Goal: Task Accomplishment & Management: Manage account settings

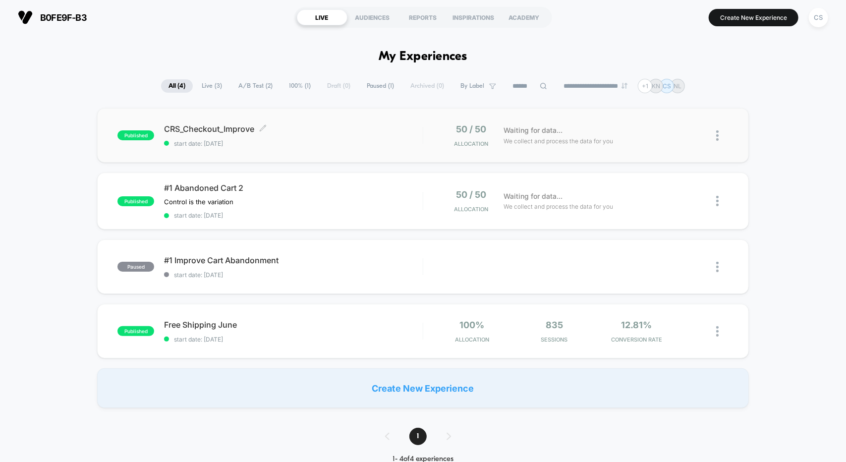
click at [220, 128] on span "CRS_Checkout_Improve Click to edit experience details" at bounding box center [293, 129] width 258 height 10
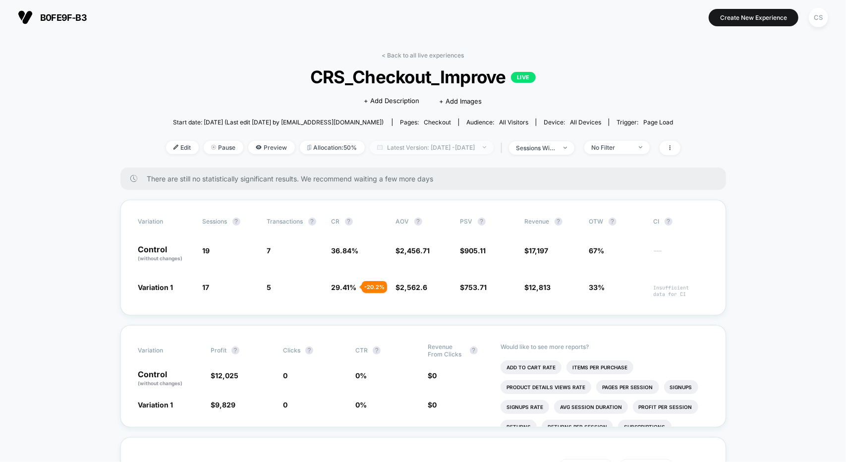
click at [447, 147] on span "Latest Version: [DATE] - [DATE]" at bounding box center [432, 147] width 124 height 13
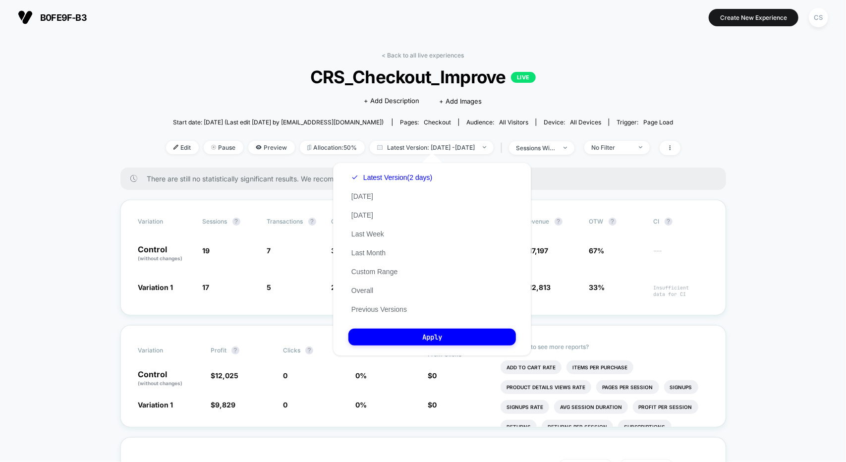
click at [296, 165] on div "< Back to all live experiences CRS_Checkout_Improve LIVE Click to edit experien…" at bounding box center [423, 110] width 514 height 116
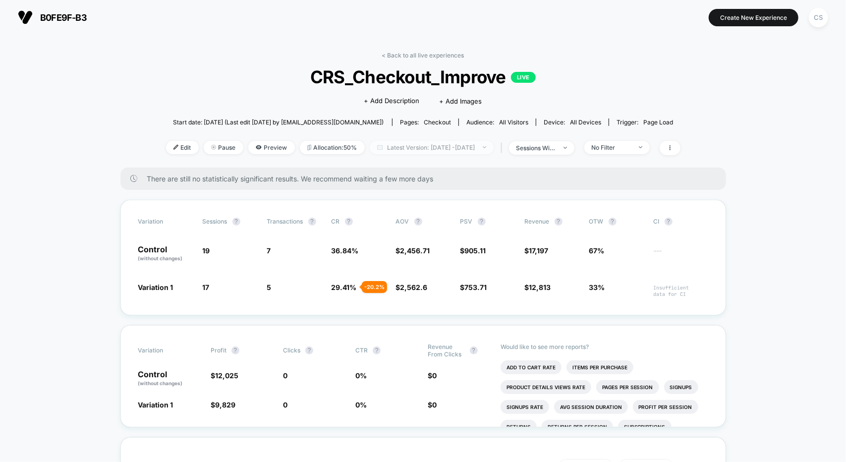
click at [422, 145] on span "Latest Version: [DATE] - [DATE]" at bounding box center [432, 147] width 124 height 13
select select "*"
select select "****"
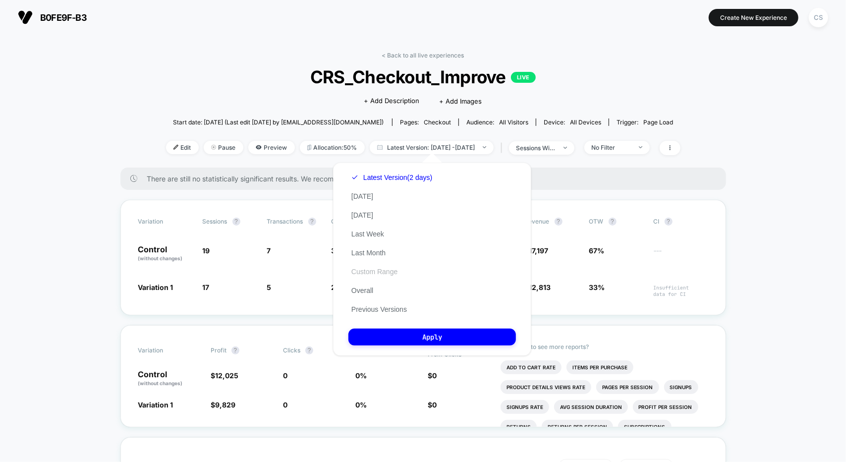
click at [383, 270] on button "Custom Range" at bounding box center [374, 271] width 52 height 9
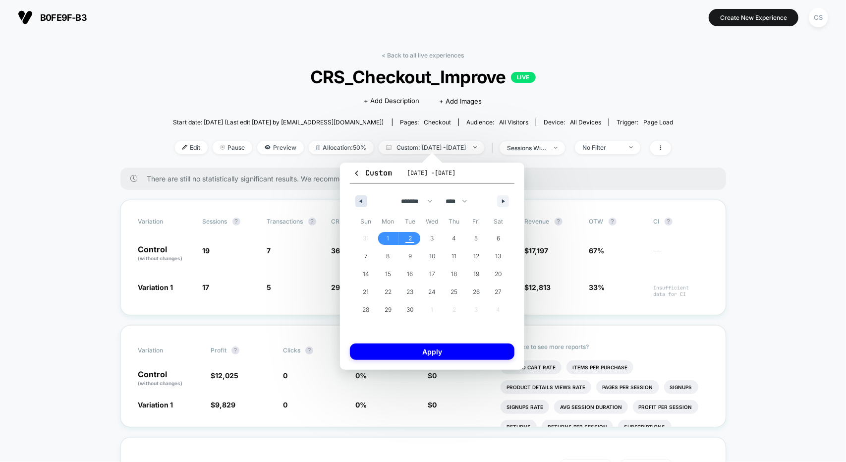
click at [366, 206] on button "button" at bounding box center [361, 201] width 12 height 12
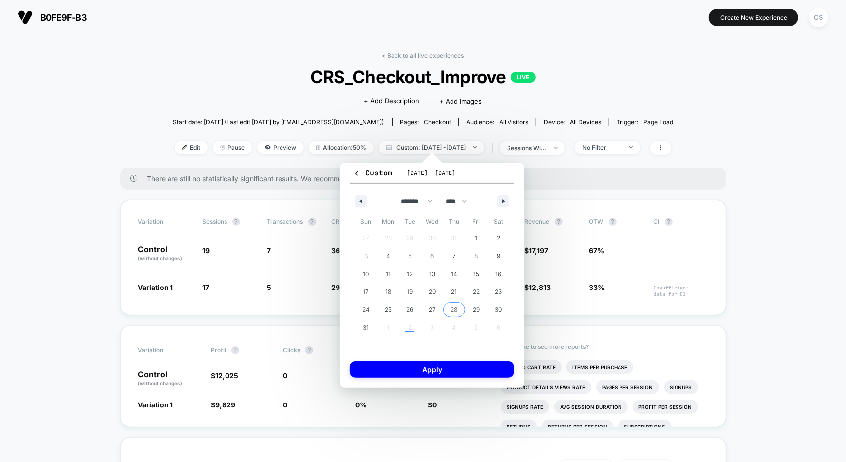
click at [462, 309] on span "28" at bounding box center [454, 309] width 22 height 13
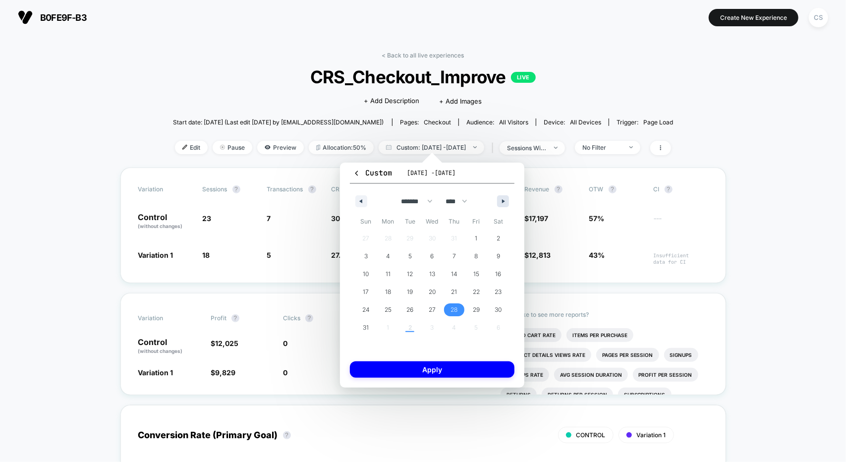
click at [497, 201] on button "button" at bounding box center [503, 201] width 12 height 12
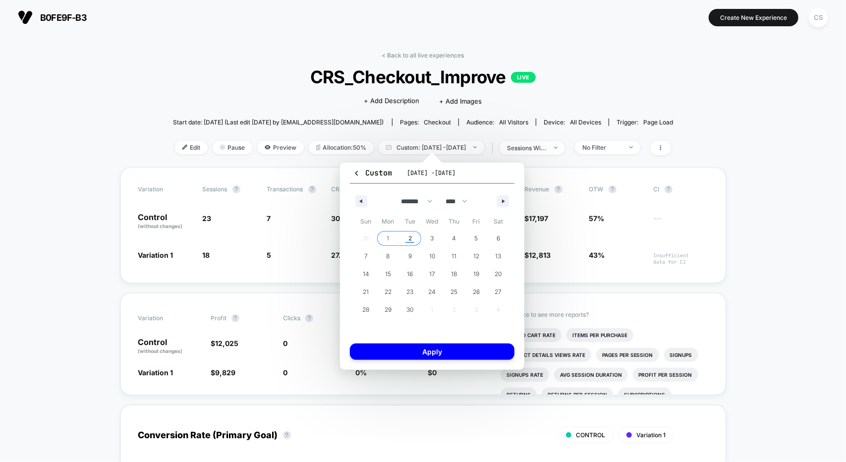
click at [410, 236] on span "2" at bounding box center [409, 238] width 3 height 18
select select "*"
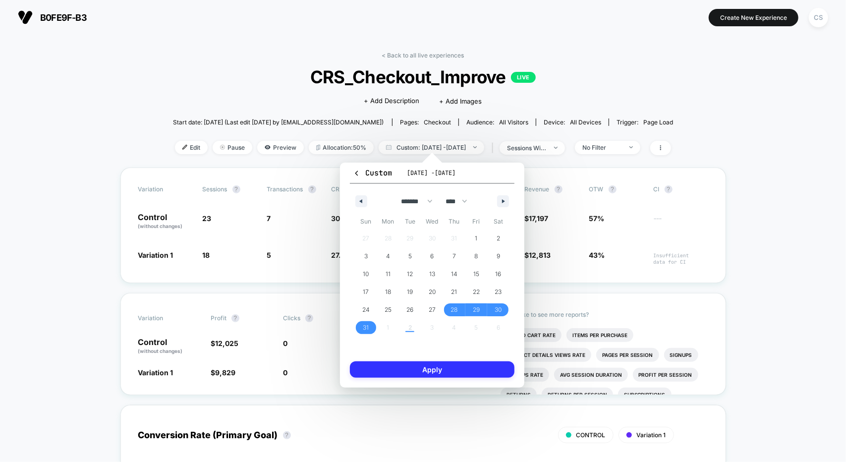
click at [431, 369] on button "Apply" at bounding box center [432, 369] width 164 height 16
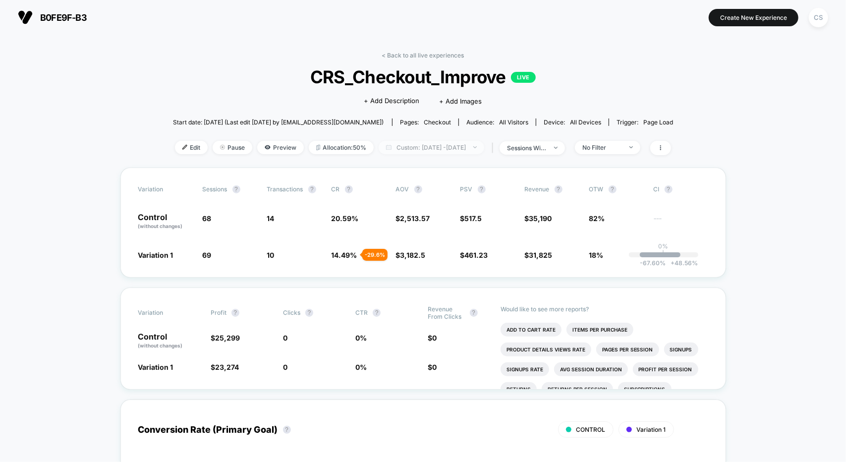
click at [425, 144] on span "Custom: [DATE] - [DATE]" at bounding box center [431, 147] width 106 height 13
select select "*"
select select "****"
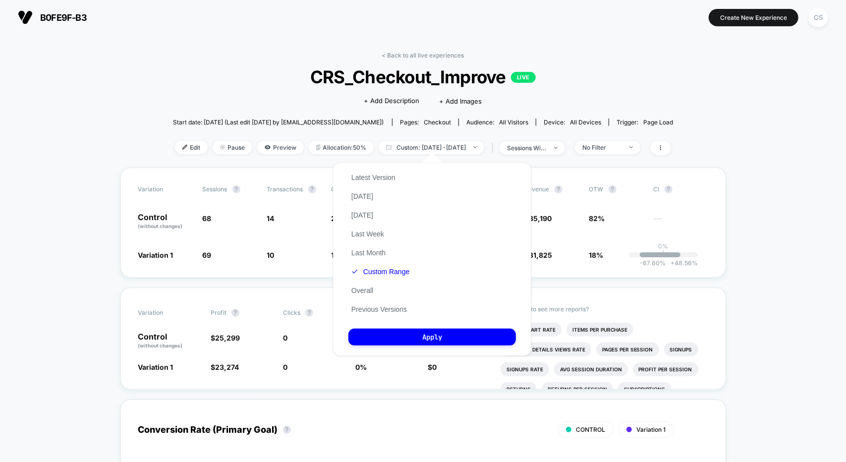
click at [390, 272] on button "Custom Range" at bounding box center [380, 271] width 64 height 9
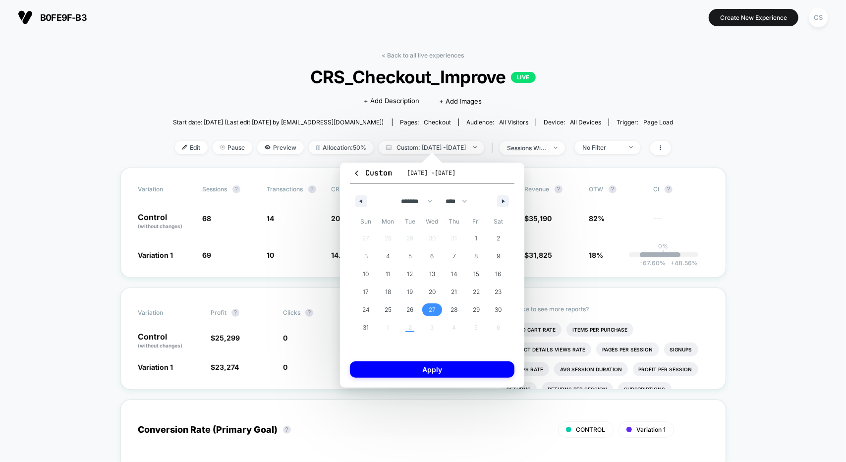
click at [431, 308] on span "27" at bounding box center [432, 310] width 7 height 18
click at [498, 200] on button "button" at bounding box center [503, 201] width 12 height 12
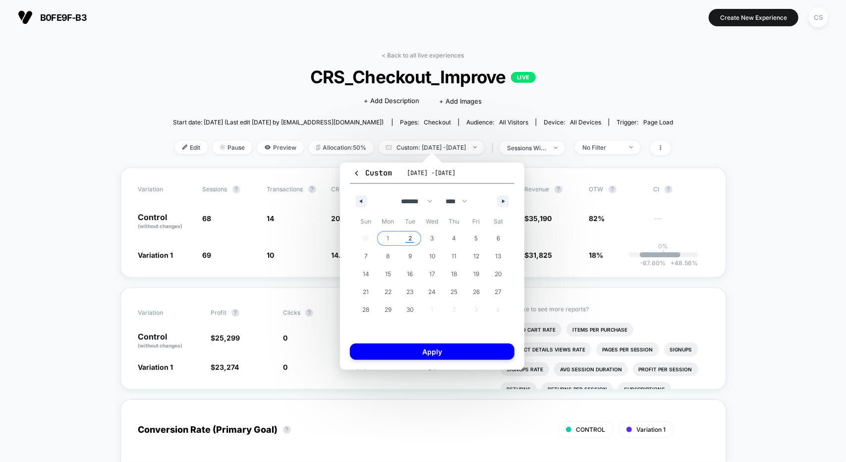
click at [412, 235] on span "2" at bounding box center [410, 238] width 22 height 13
select select "*"
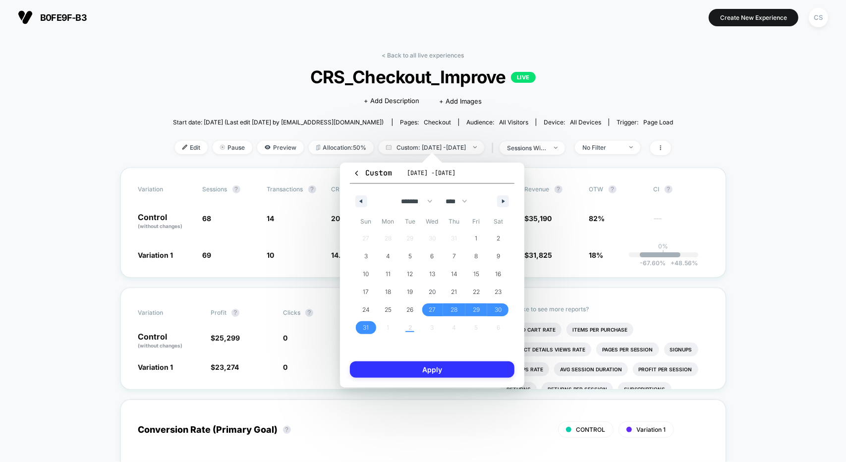
click at [439, 370] on button "Apply" at bounding box center [432, 369] width 164 height 16
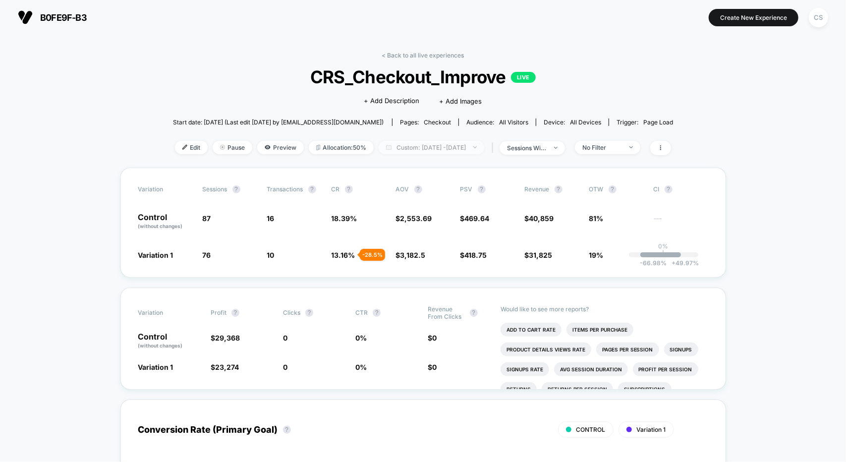
click at [422, 146] on span "Custom: [DATE] - [DATE]" at bounding box center [431, 147] width 106 height 13
select select "*"
select select "****"
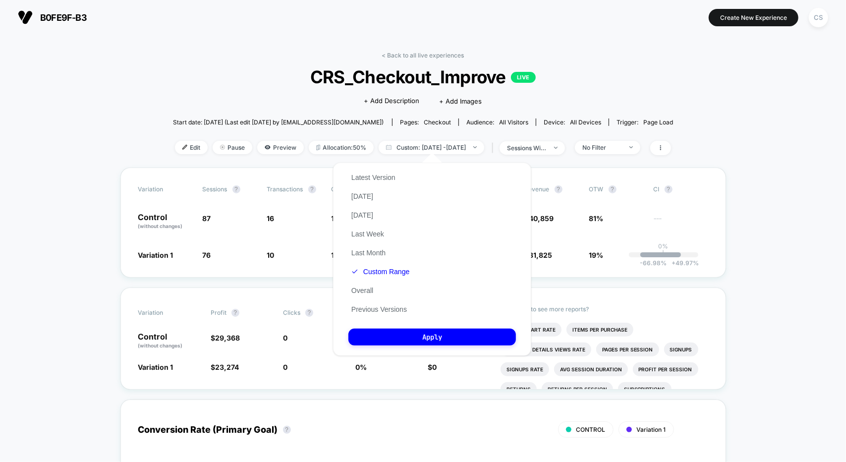
click at [401, 274] on button "Custom Range" at bounding box center [380, 271] width 64 height 9
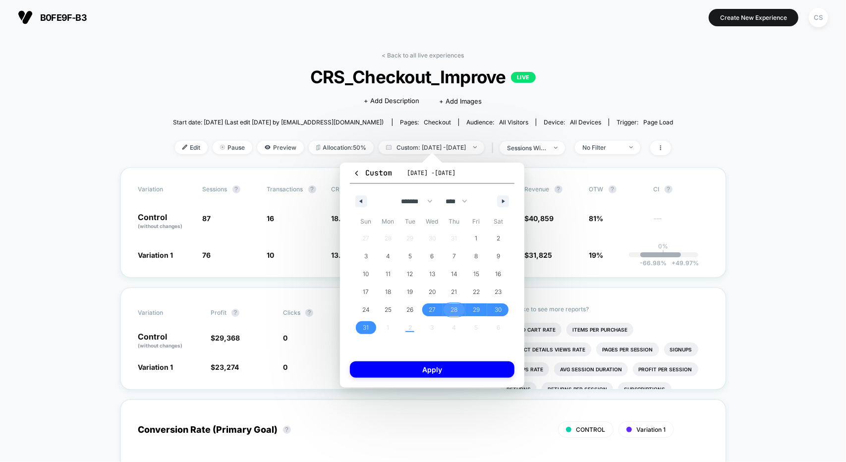
click at [458, 310] on span "28" at bounding box center [454, 309] width 22 height 13
click at [495, 206] on div "******* ******** ***** ***** *** **** **** ****** ********* ******* ******** **…" at bounding box center [432, 199] width 164 height 30
click at [501, 203] on button "button" at bounding box center [503, 201] width 12 height 12
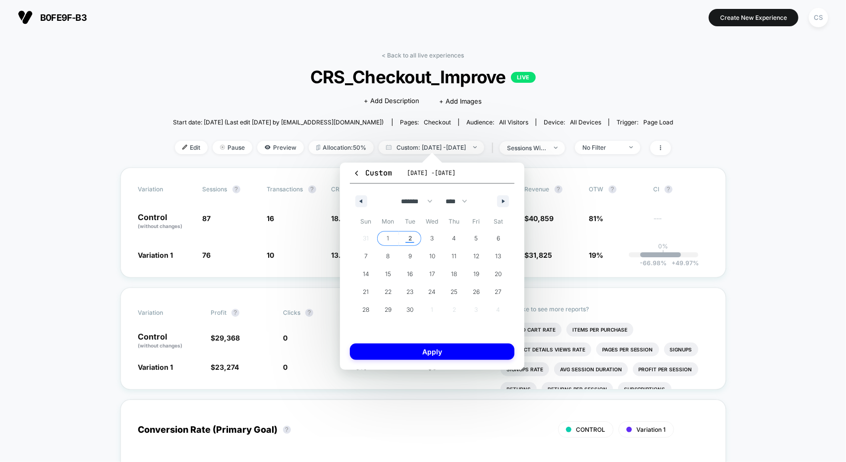
click at [408, 238] on span "2" at bounding box center [409, 238] width 3 height 18
select select "*"
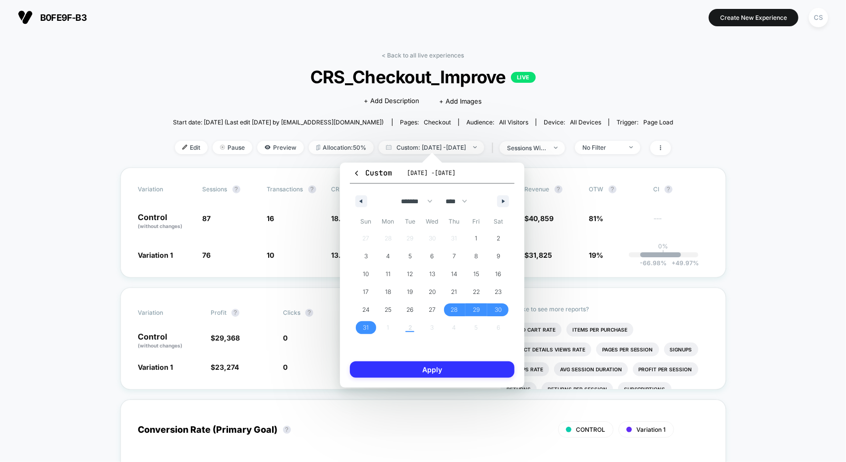
click at [439, 368] on button "Apply" at bounding box center [432, 369] width 164 height 16
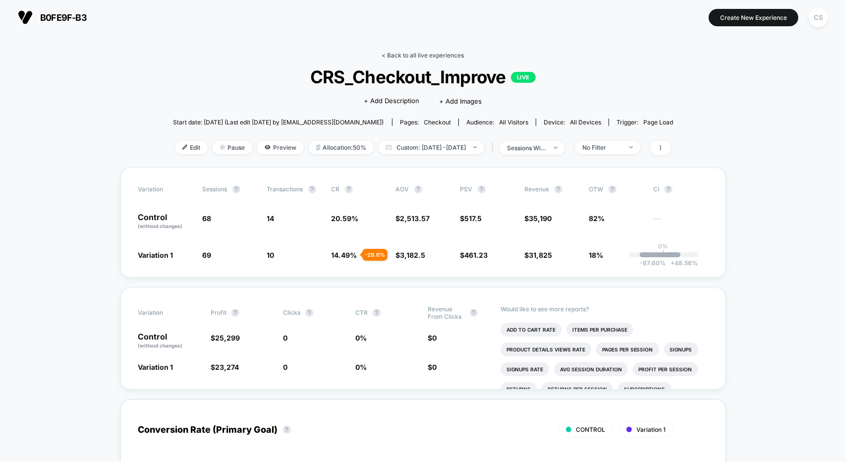
click at [389, 52] on link "< Back to all live experiences" at bounding box center [423, 55] width 82 height 7
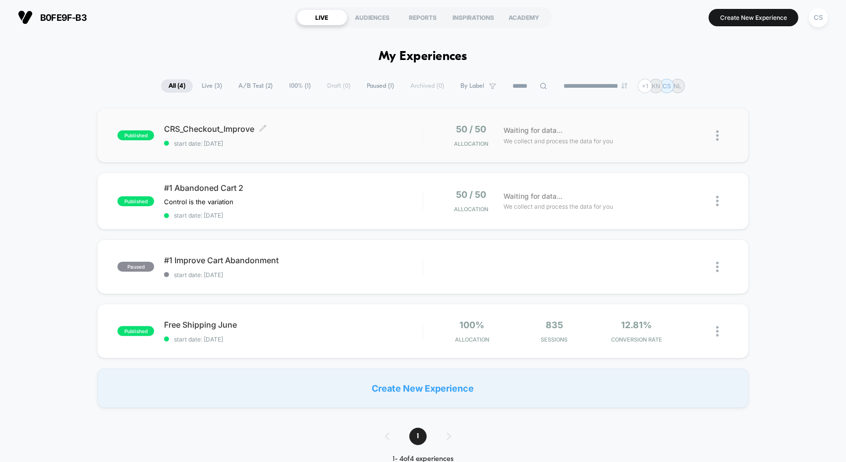
click at [306, 132] on span "CRS_Checkout_Improve Click to edit experience details" at bounding box center [293, 129] width 258 height 10
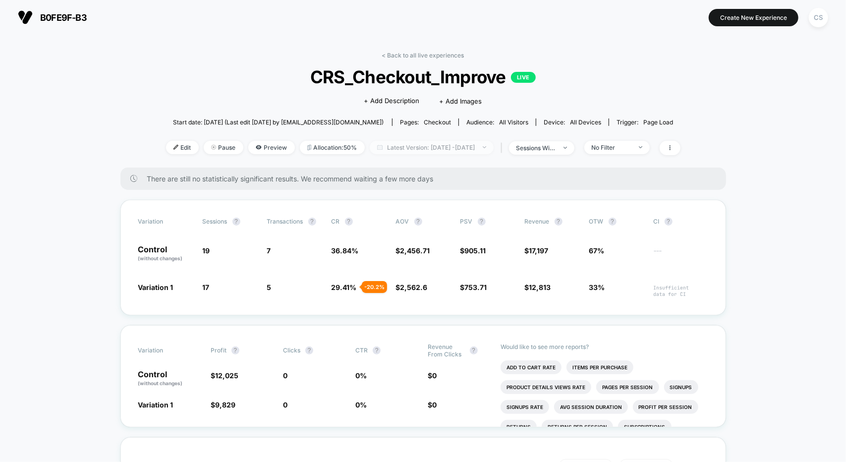
click at [405, 149] on span "Latest Version: [DATE] - [DATE]" at bounding box center [432, 147] width 124 height 13
select select "*"
select select "****"
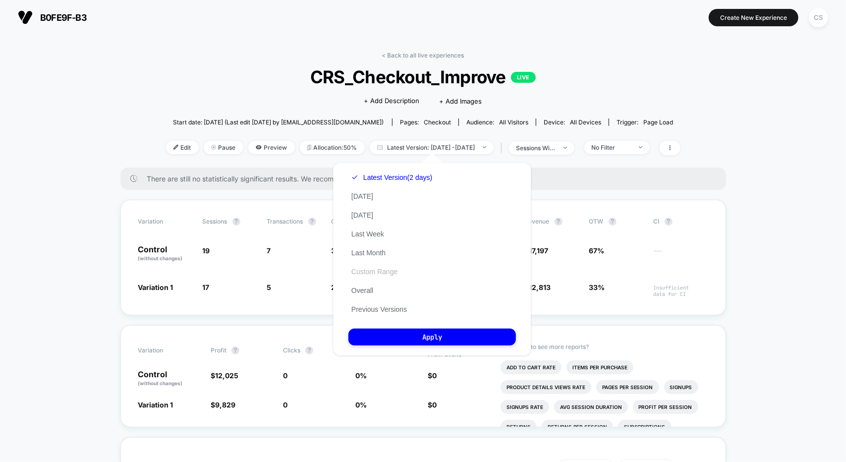
click at [384, 270] on button "Custom Range" at bounding box center [374, 271] width 52 height 9
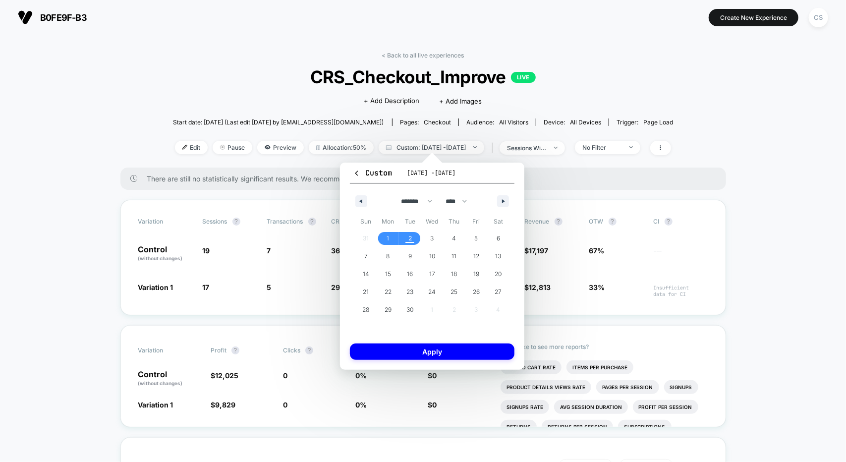
click at [368, 206] on div "******* ******** ***** ***** *** **** **** ****** ********* ******* ******** **…" at bounding box center [432, 199] width 164 height 30
click at [364, 205] on button "button" at bounding box center [361, 201] width 12 height 12
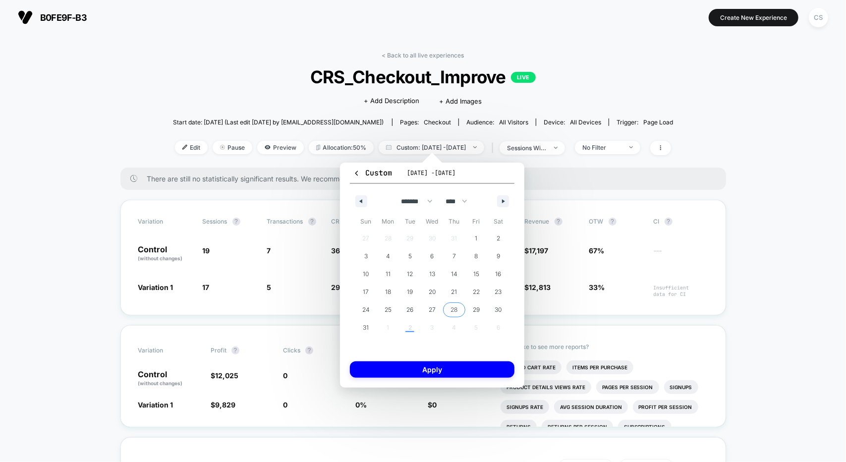
click at [454, 308] on span "28" at bounding box center [454, 310] width 7 height 18
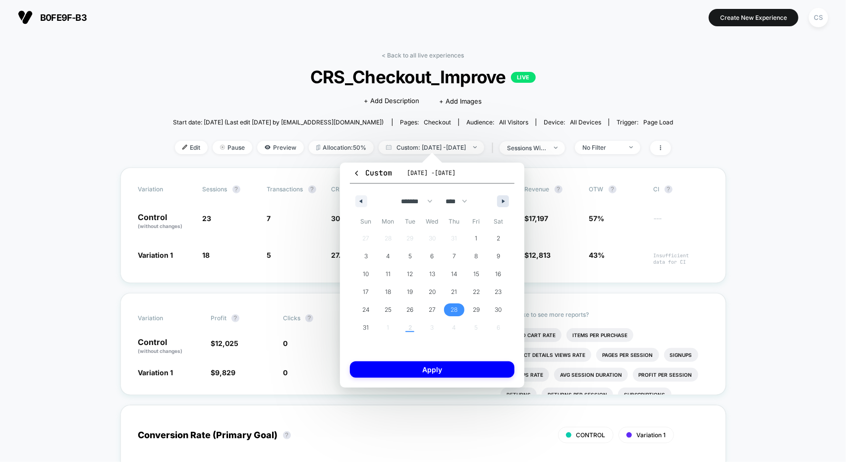
click at [502, 203] on icon "button" at bounding box center [504, 201] width 5 height 4
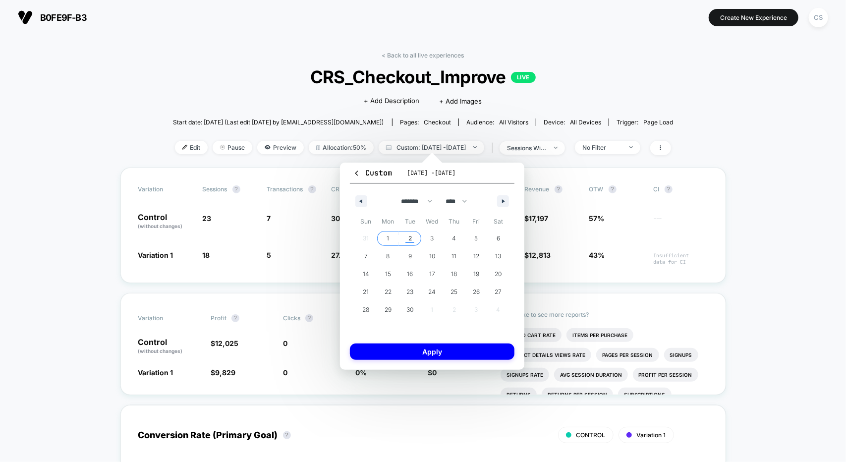
click at [408, 237] on span "2" at bounding box center [410, 238] width 22 height 13
select select "*"
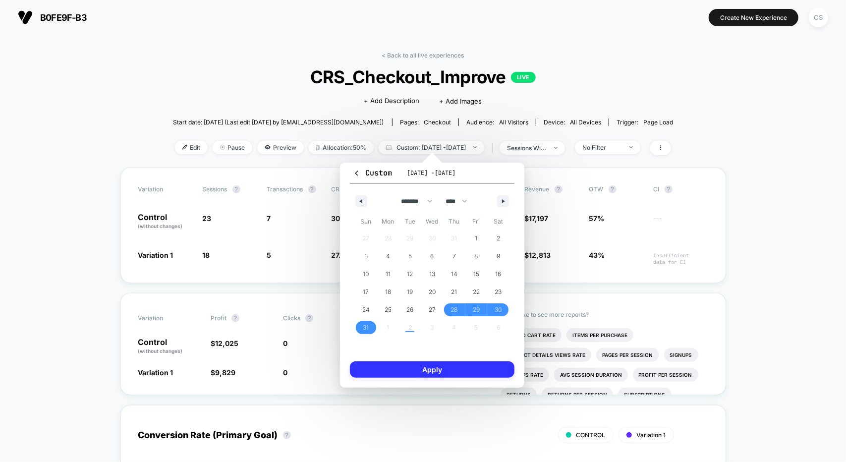
click at [434, 365] on button "Apply" at bounding box center [432, 369] width 164 height 16
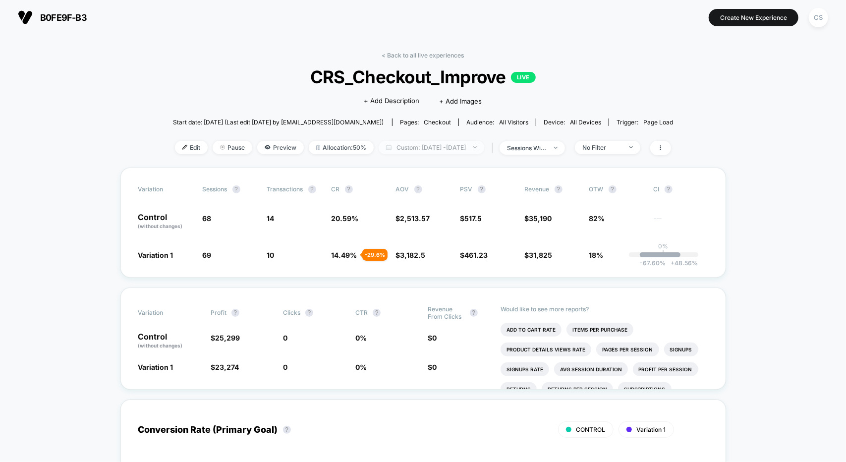
click at [423, 149] on span "Custom: [DATE] - [DATE]" at bounding box center [431, 147] width 106 height 13
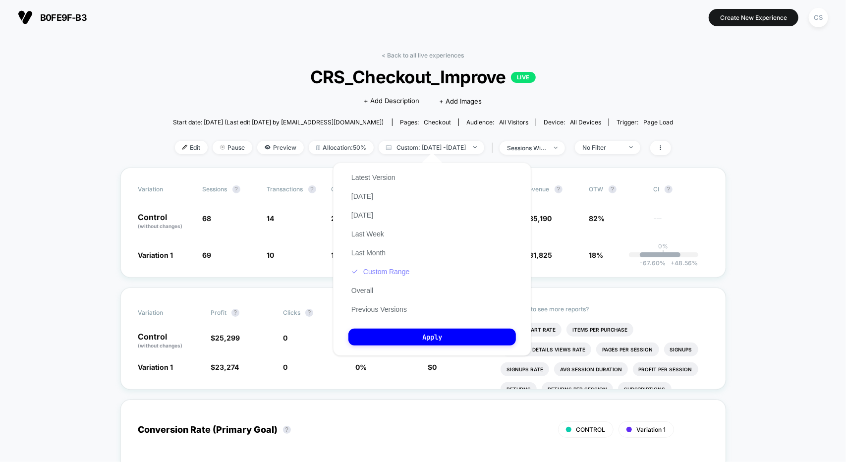
click at [398, 269] on button "Custom Range" at bounding box center [380, 271] width 64 height 9
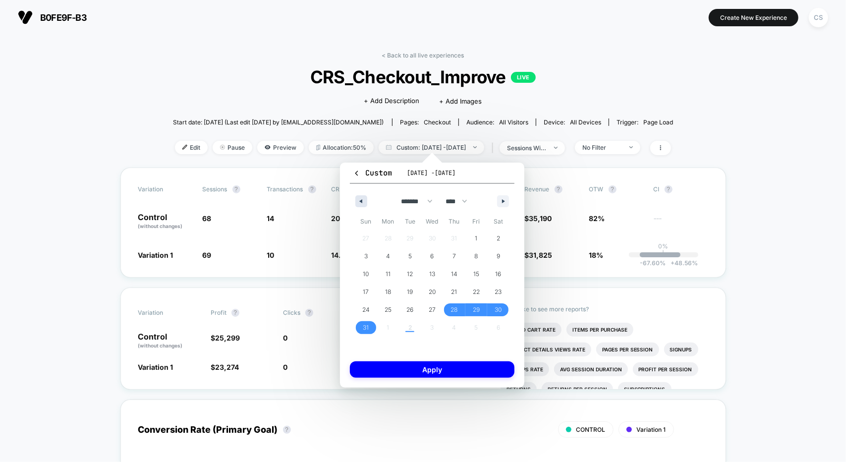
click at [362, 197] on button "button" at bounding box center [361, 201] width 12 height 12
select select "*"
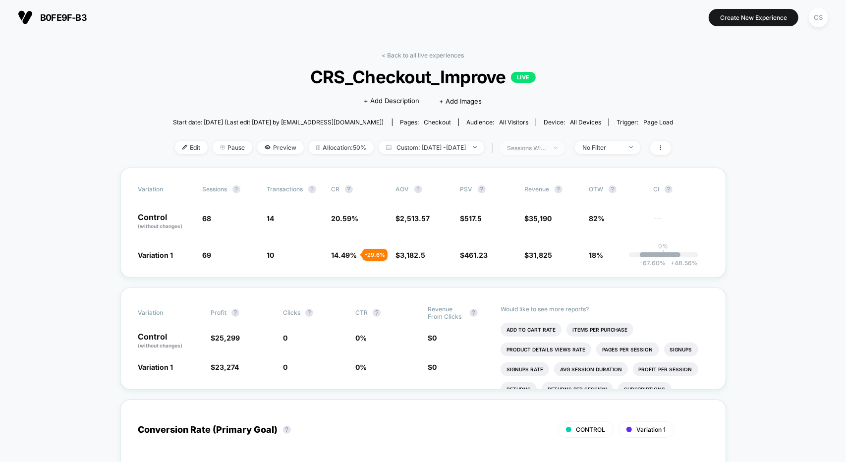
click at [543, 153] on span "sessions with impression" at bounding box center [531, 147] width 65 height 13
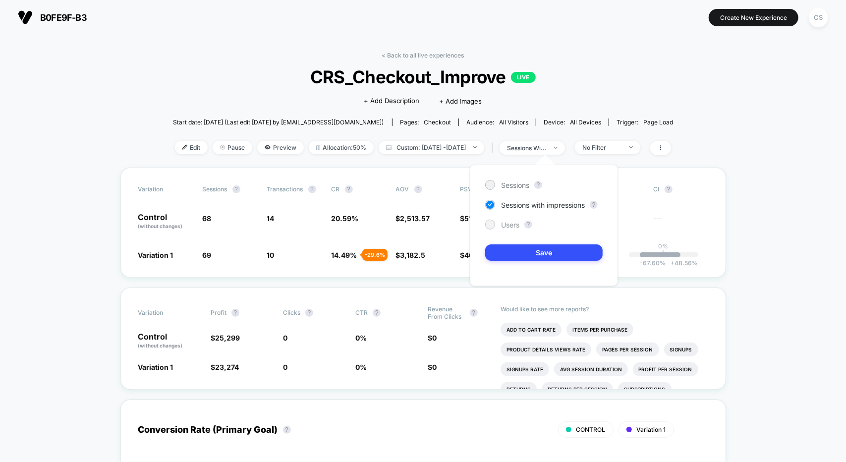
click at [498, 224] on div "Users" at bounding box center [502, 224] width 34 height 10
click at [524, 253] on button "Save" at bounding box center [543, 252] width 117 height 16
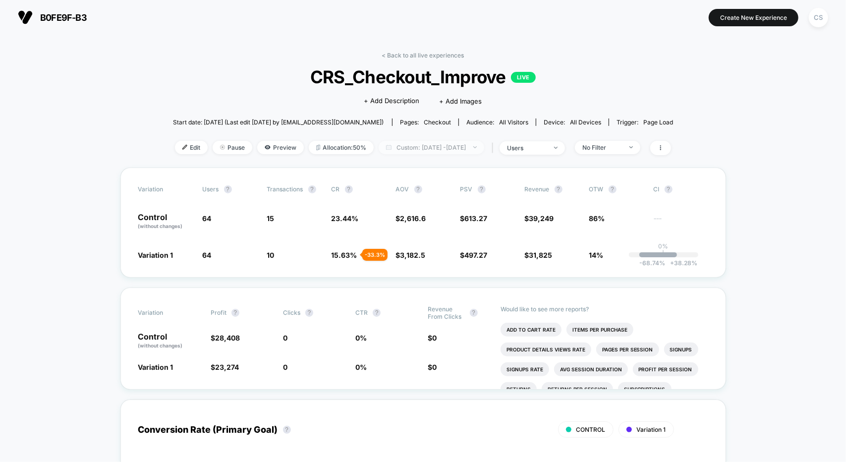
click at [422, 144] on span "Custom: [DATE] - [DATE]" at bounding box center [431, 147] width 106 height 13
select select "*"
select select "****"
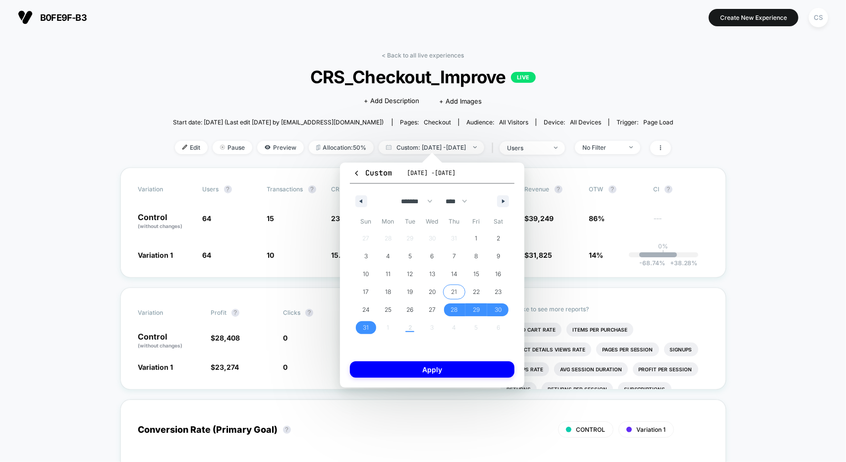
click at [457, 304] on span "28" at bounding box center [454, 310] width 7 height 18
click at [500, 202] on button "button" at bounding box center [503, 201] width 12 height 12
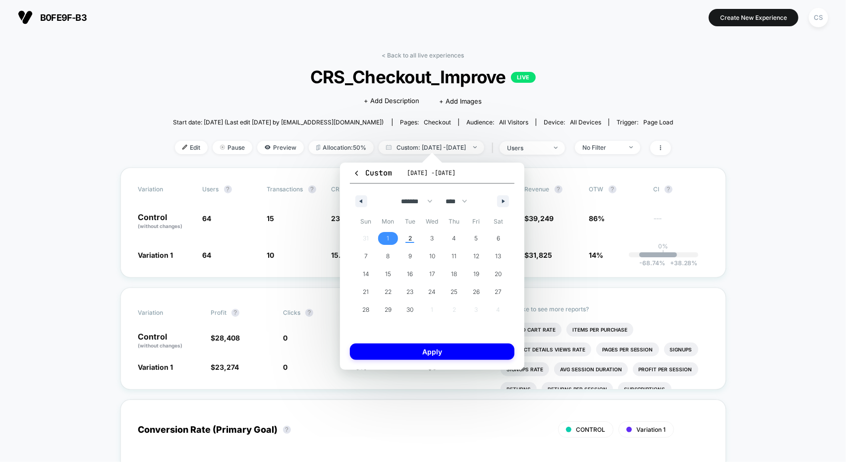
drag, startPoint x: 390, startPoint y: 238, endPoint x: 391, endPoint y: 250, distance: 11.9
click at [389, 238] on span "1" at bounding box center [388, 238] width 22 height 13
select select "*"
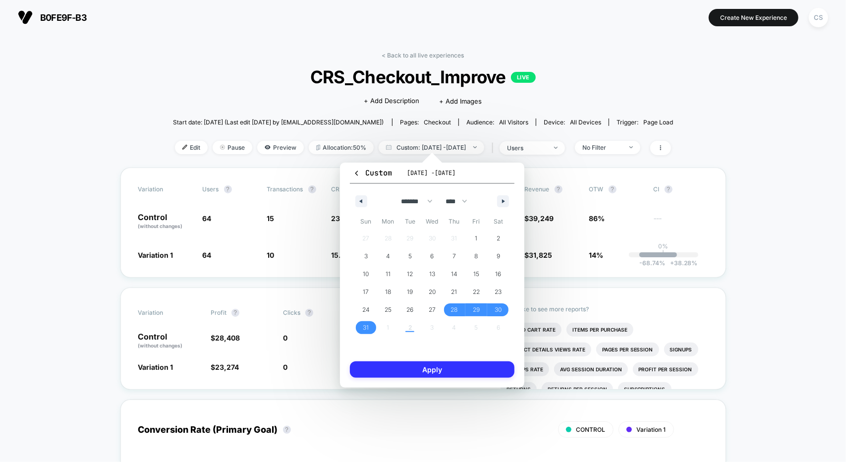
click at [436, 364] on button "Apply" at bounding box center [432, 369] width 164 height 16
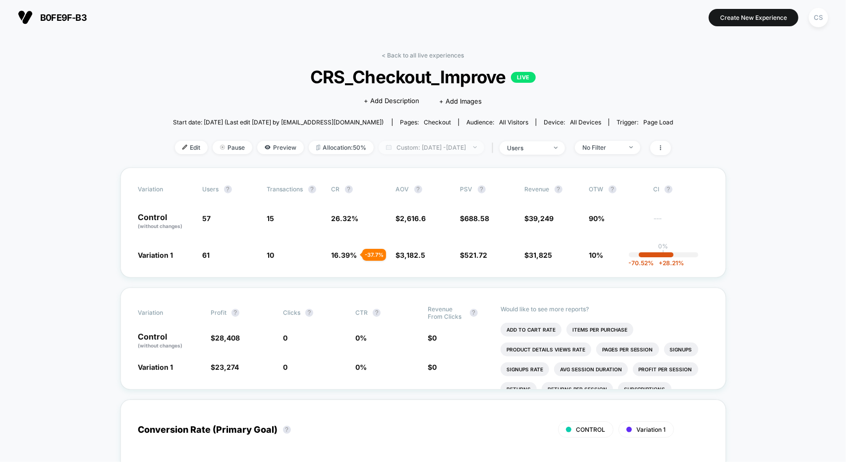
click at [422, 148] on span "Custom: [DATE] - [DATE]" at bounding box center [431, 147] width 106 height 13
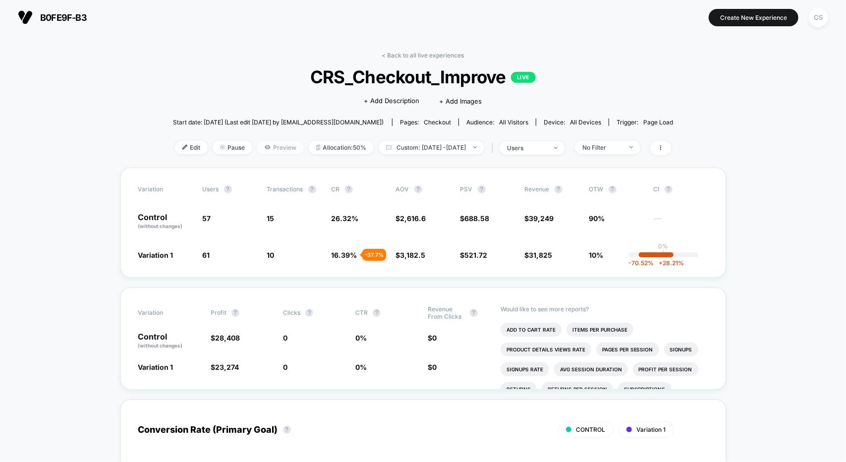
click at [261, 147] on span "Preview" at bounding box center [280, 147] width 47 height 13
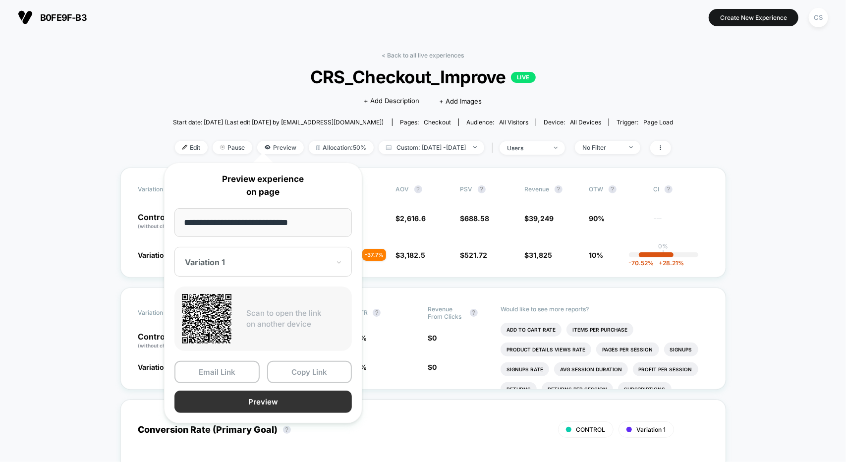
click at [243, 396] on button "Preview" at bounding box center [262, 401] width 177 height 22
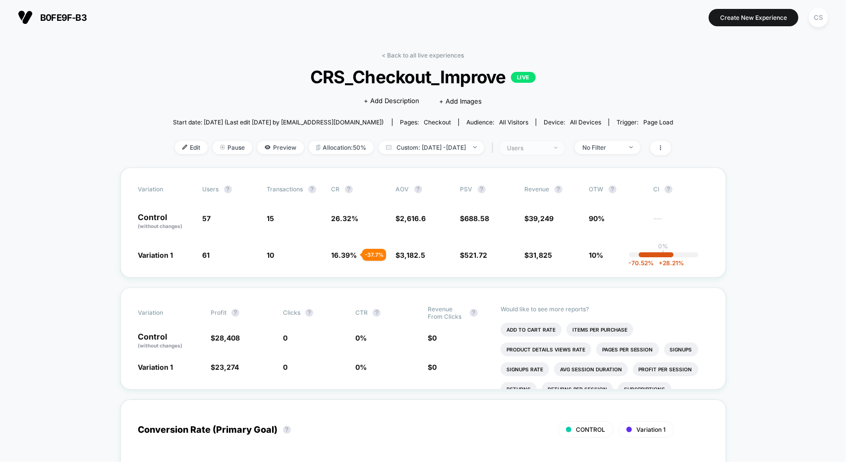
click at [546, 144] on div "users" at bounding box center [527, 147] width 40 height 7
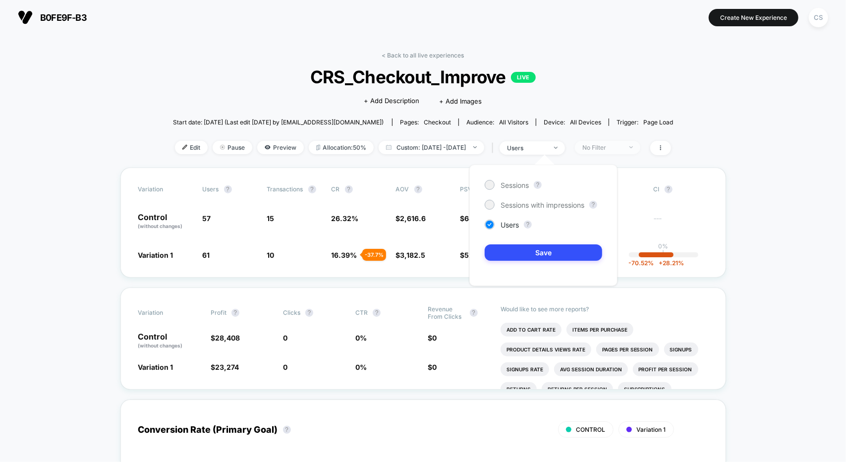
click at [622, 147] on div "No Filter" at bounding box center [602, 147] width 40 height 7
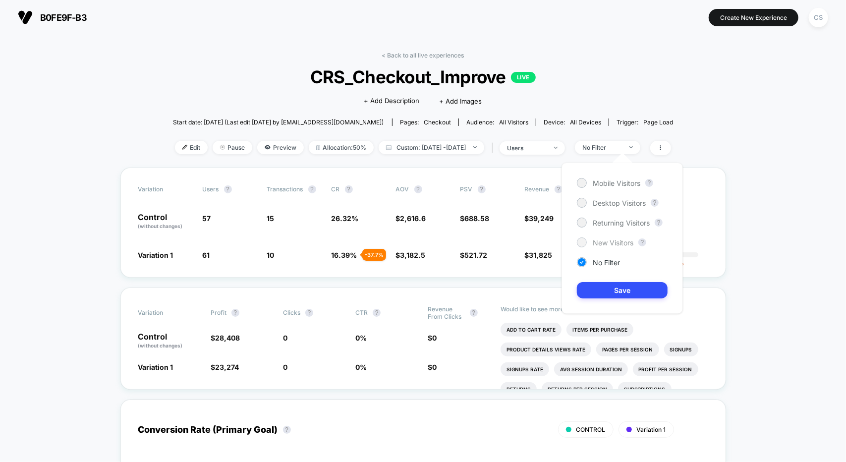
click at [584, 244] on div at bounding box center [581, 241] width 7 height 7
click at [610, 287] on button "Save" at bounding box center [622, 290] width 91 height 16
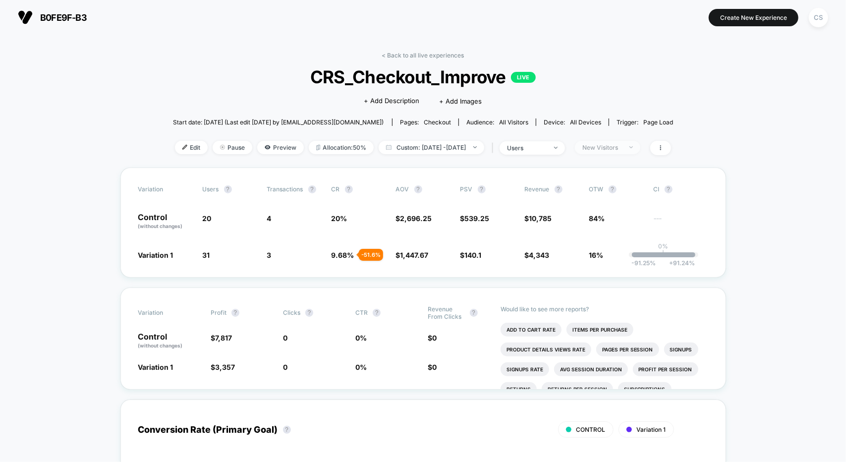
click at [622, 144] on div "New Visitors" at bounding box center [602, 147] width 40 height 7
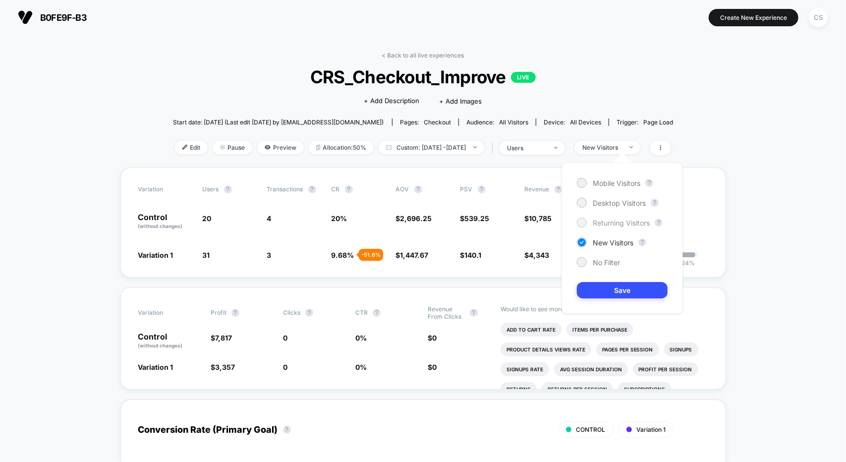
click at [586, 220] on div at bounding box center [582, 222] width 10 height 10
click at [599, 289] on button "Save" at bounding box center [622, 290] width 91 height 16
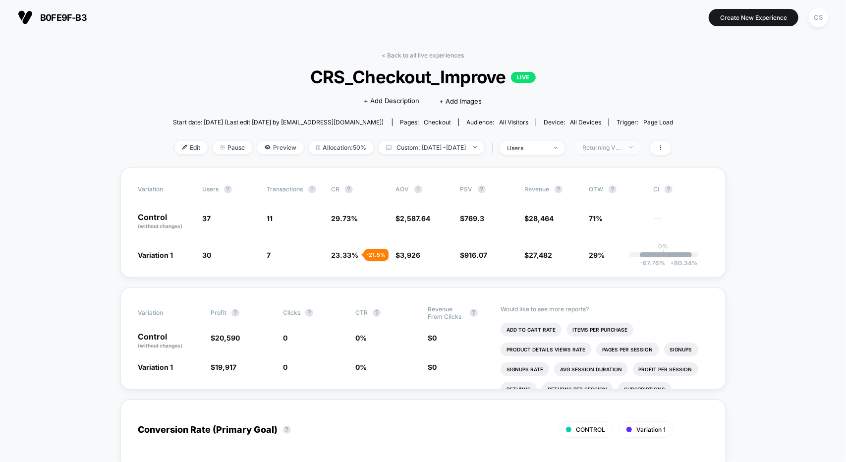
click at [619, 146] on div "Returning Visitors" at bounding box center [602, 147] width 40 height 7
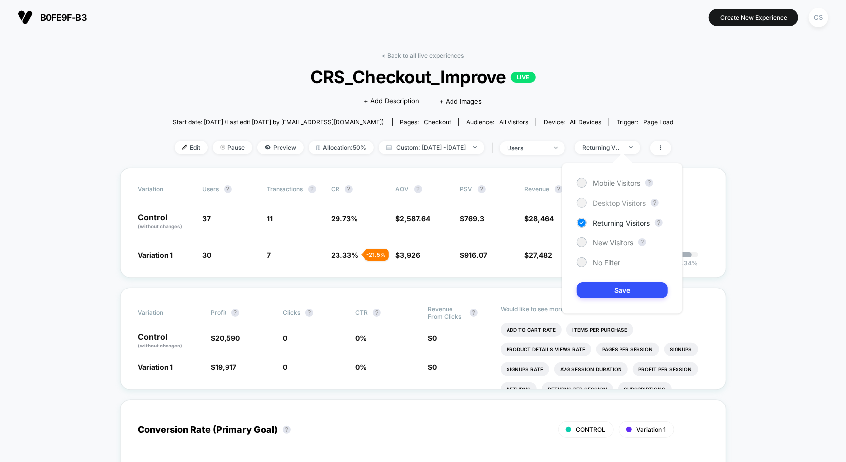
click at [586, 202] on div at bounding box center [582, 203] width 10 height 10
click at [616, 296] on button "Save" at bounding box center [622, 290] width 91 height 16
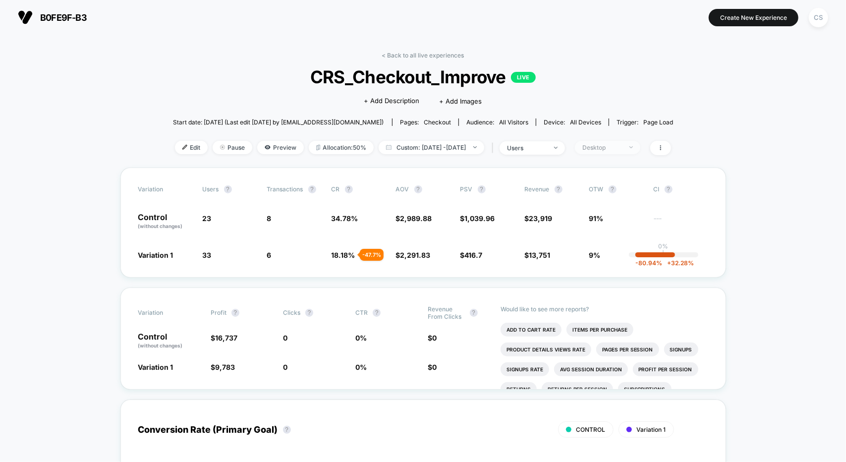
click at [622, 146] on div "Desktop" at bounding box center [602, 147] width 40 height 7
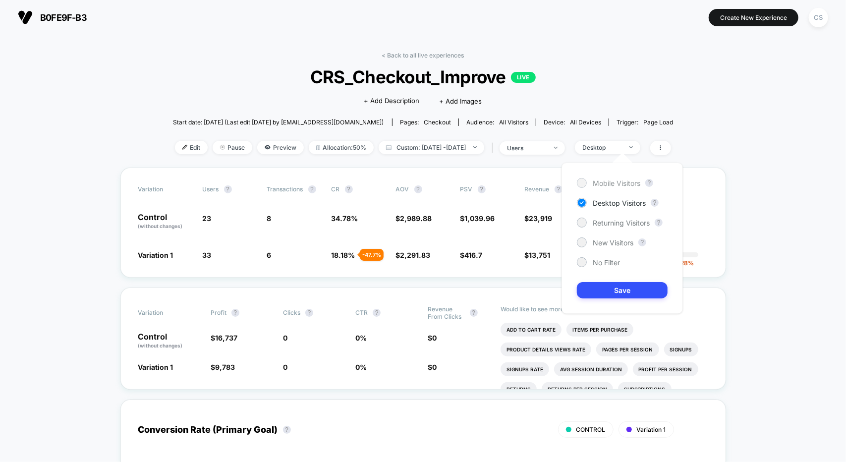
click at [590, 182] on div "Mobile Visitors" at bounding box center [608, 183] width 63 height 10
click at [612, 286] on button "Save" at bounding box center [622, 290] width 91 height 16
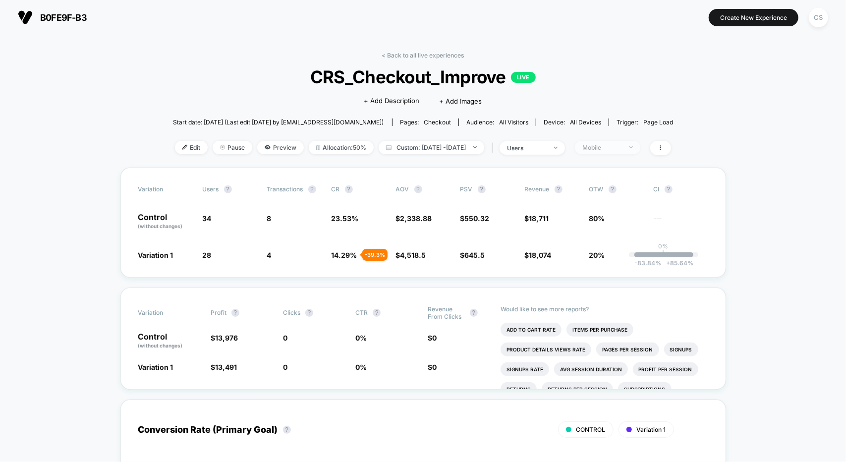
click at [622, 146] on div "Mobile" at bounding box center [602, 147] width 40 height 7
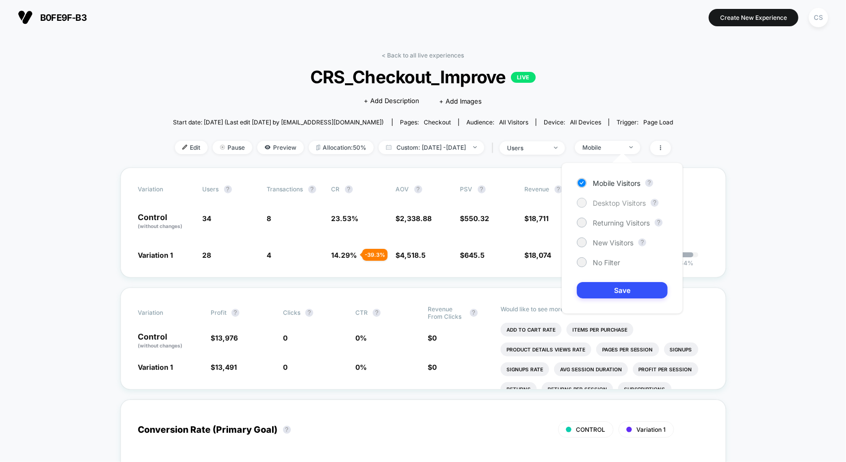
click at [584, 203] on div at bounding box center [581, 202] width 7 height 7
click at [615, 293] on button "Save" at bounding box center [622, 290] width 91 height 16
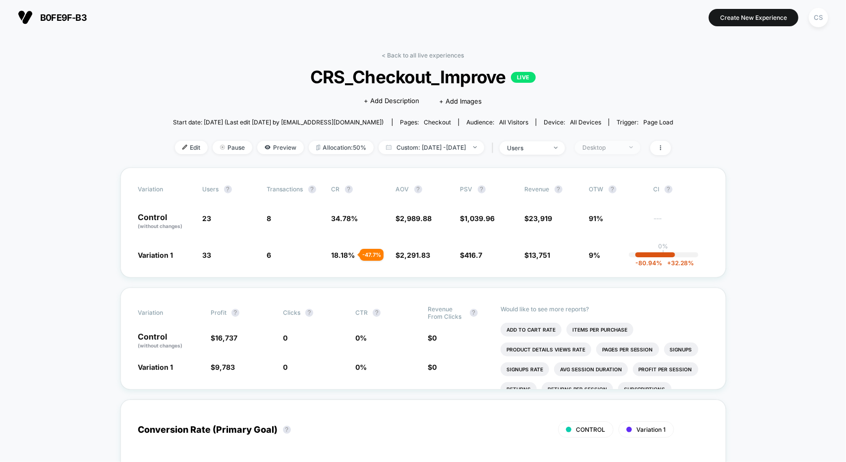
click at [607, 151] on span "Desktop" at bounding box center [607, 147] width 65 height 13
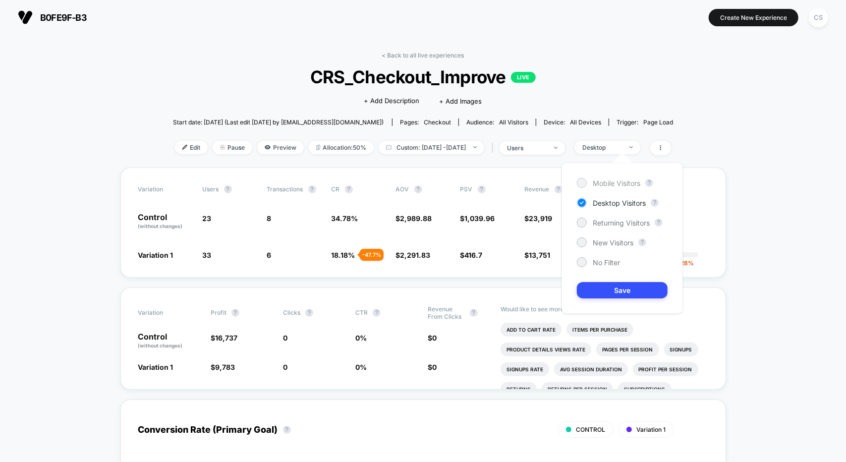
click at [581, 179] on div at bounding box center [581, 182] width 7 height 7
click at [599, 288] on button "Save" at bounding box center [622, 290] width 91 height 16
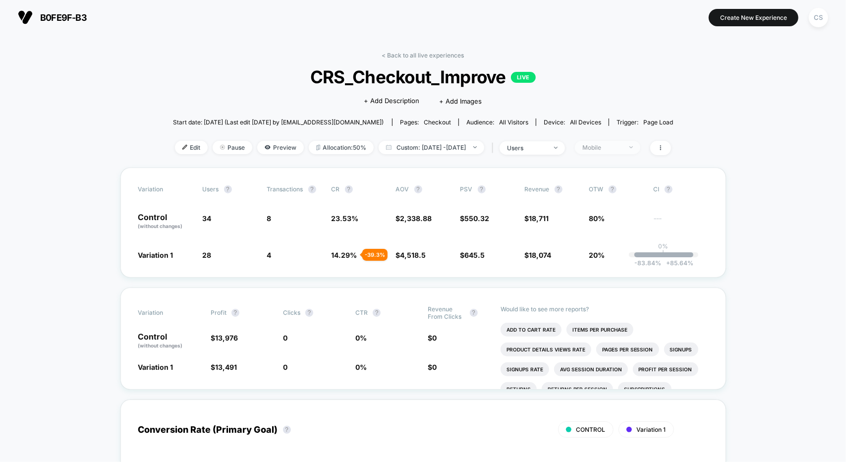
click at [632, 150] on span "Mobile" at bounding box center [607, 147] width 65 height 13
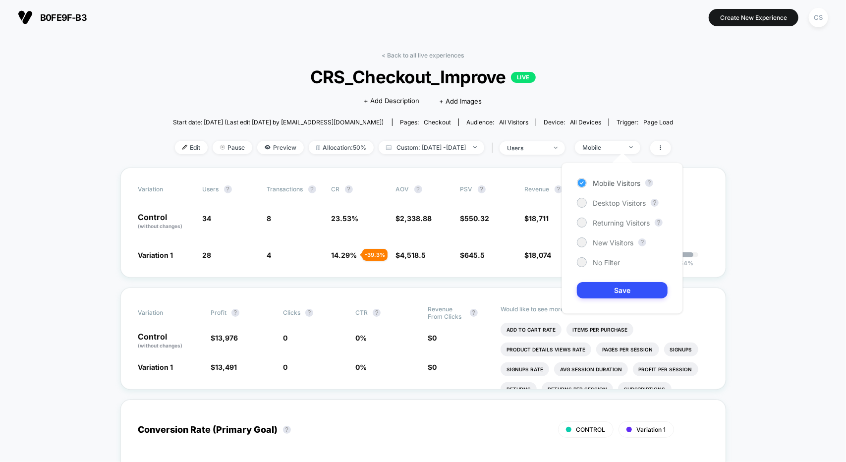
click at [581, 185] on icon at bounding box center [581, 183] width 7 height 10
click at [598, 287] on button "Save" at bounding box center [622, 290] width 91 height 16
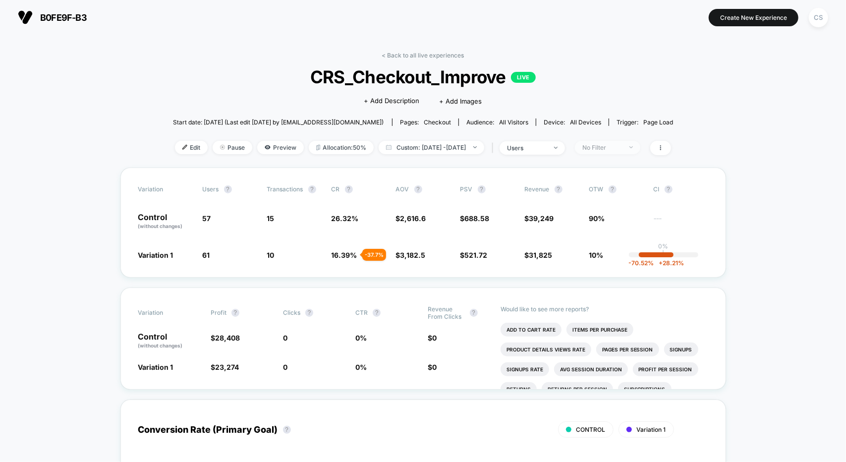
click at [610, 149] on span "No Filter" at bounding box center [607, 147] width 65 height 13
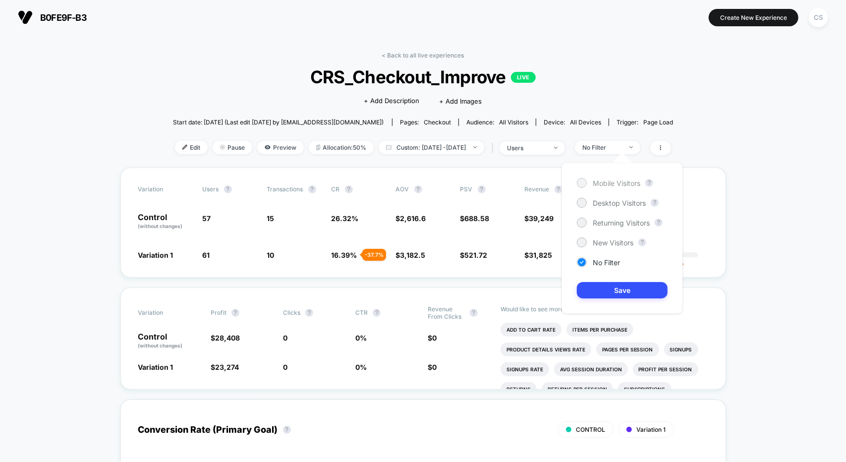
click at [580, 186] on div at bounding box center [582, 183] width 10 height 10
click at [625, 285] on button "Save" at bounding box center [622, 290] width 91 height 16
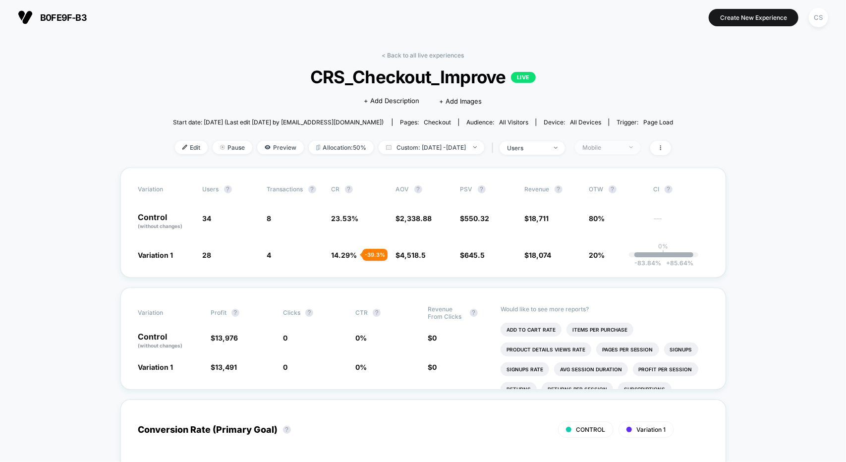
click at [622, 147] on div "Mobile" at bounding box center [602, 147] width 40 height 7
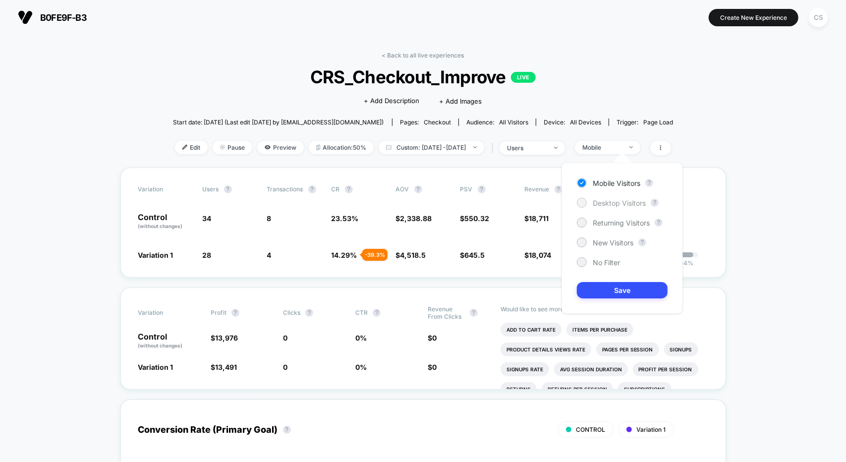
click at [584, 205] on div at bounding box center [582, 203] width 10 height 10
click at [596, 290] on button "Save" at bounding box center [622, 290] width 91 height 16
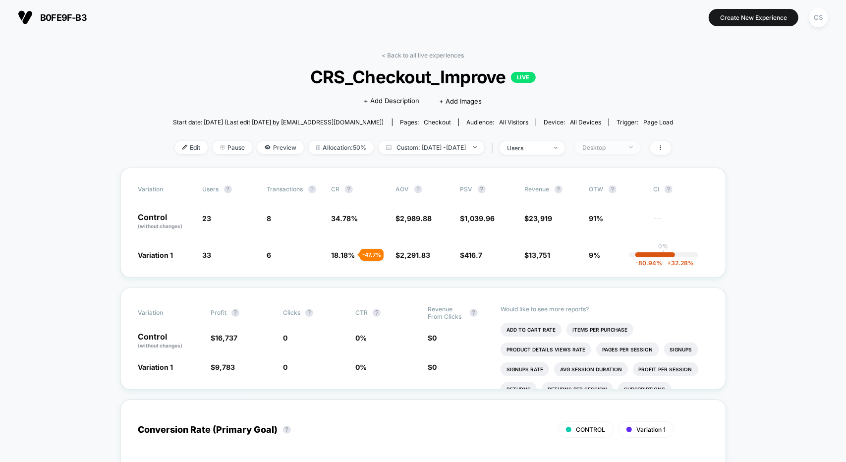
click at [620, 145] on div "Desktop" at bounding box center [602, 147] width 40 height 7
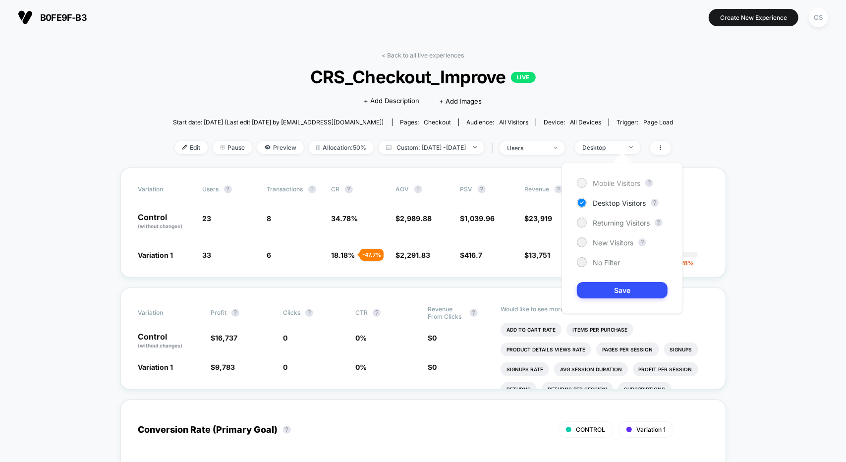
click at [579, 181] on div at bounding box center [581, 182] width 7 height 7
click at [612, 296] on button "Save" at bounding box center [622, 290] width 91 height 16
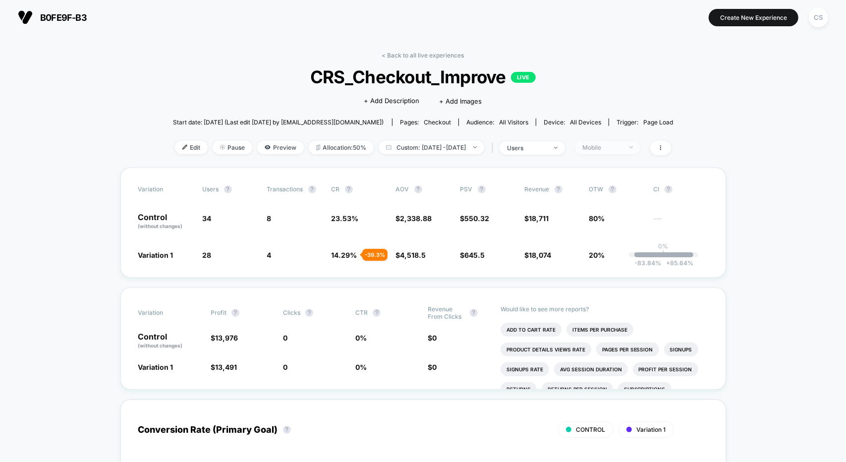
click at [626, 152] on span "Mobile" at bounding box center [607, 147] width 65 height 13
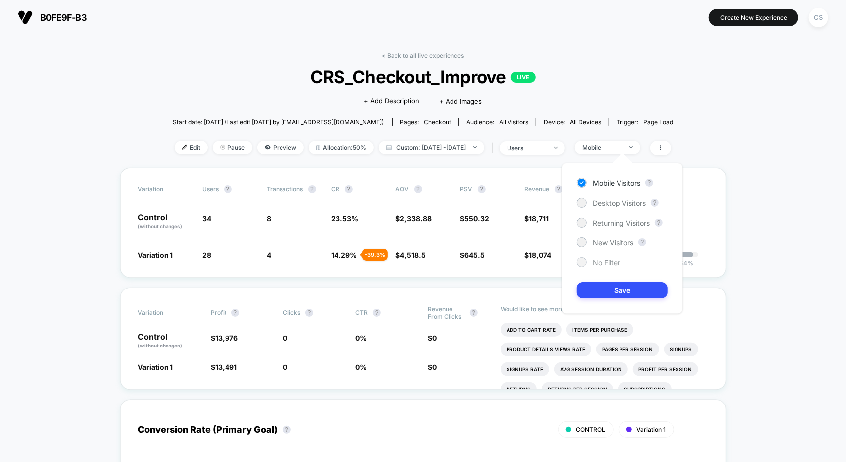
click at [591, 259] on div "No Filter" at bounding box center [598, 262] width 43 height 10
click at [604, 288] on button "Save" at bounding box center [622, 290] width 91 height 16
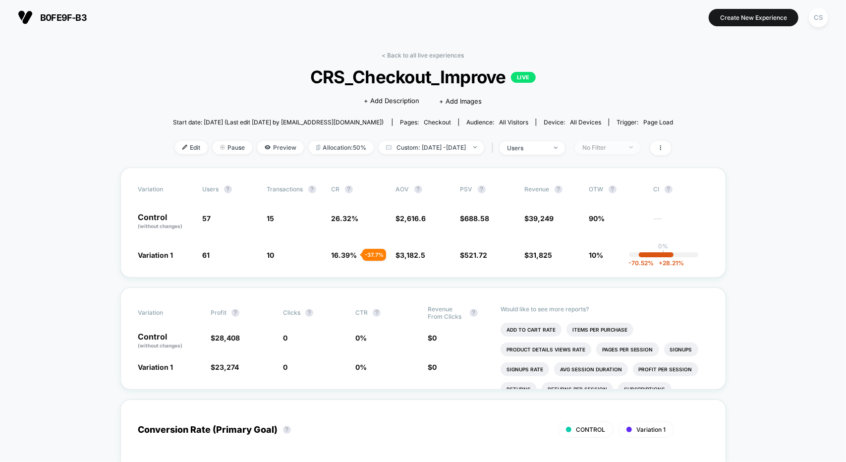
click at [622, 145] on div "No Filter" at bounding box center [602, 147] width 40 height 7
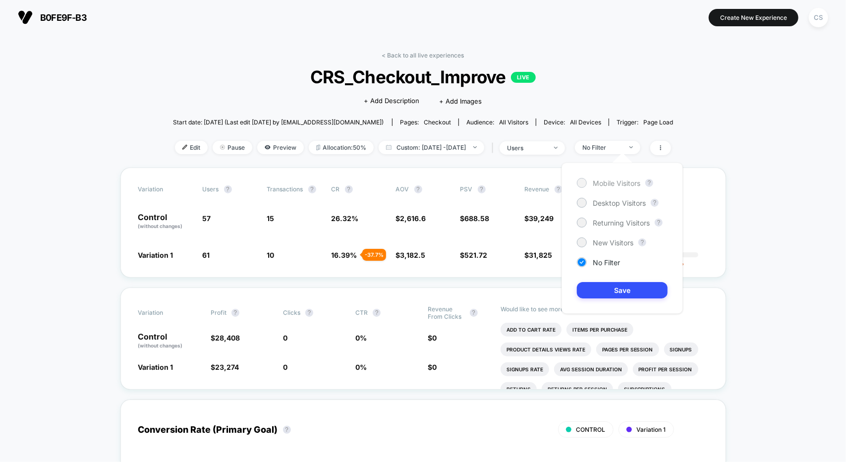
click at [586, 185] on div "Mobile Visitors" at bounding box center [608, 183] width 63 height 10
click at [609, 295] on button "Save" at bounding box center [622, 290] width 91 height 16
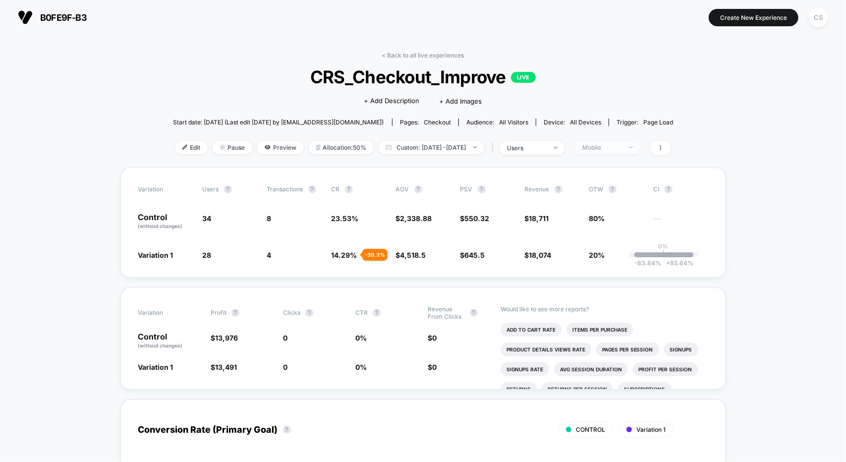
click at [619, 149] on span "Mobile" at bounding box center [607, 147] width 65 height 13
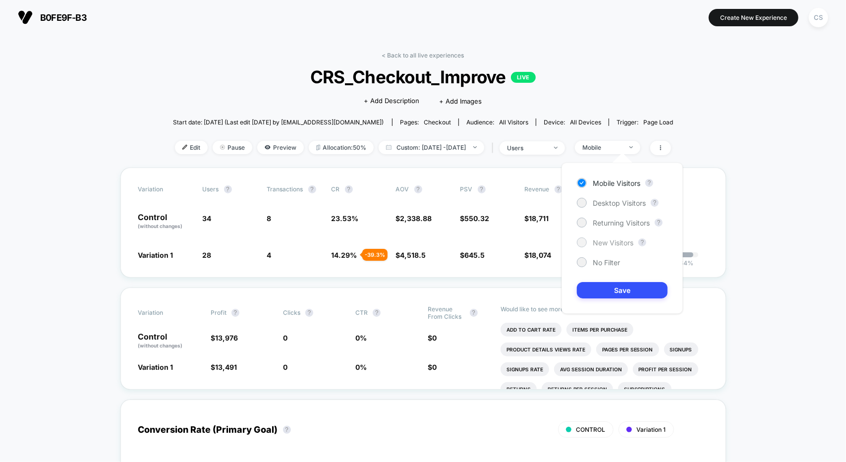
click at [584, 244] on div at bounding box center [581, 241] width 7 height 7
click at [613, 284] on button "Save" at bounding box center [622, 290] width 91 height 16
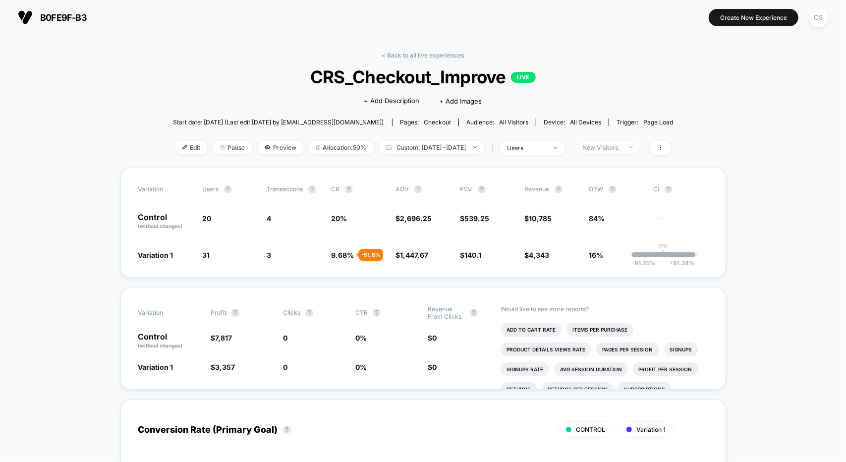
click at [608, 144] on div "New Visitors" at bounding box center [602, 147] width 40 height 7
